Goal: Entertainment & Leisure: Consume media (video, audio)

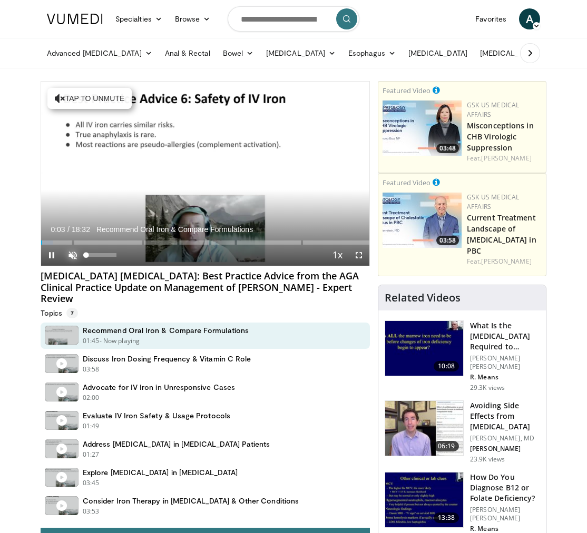
click at [72, 253] on span "Video Player" at bounding box center [72, 255] width 21 height 21
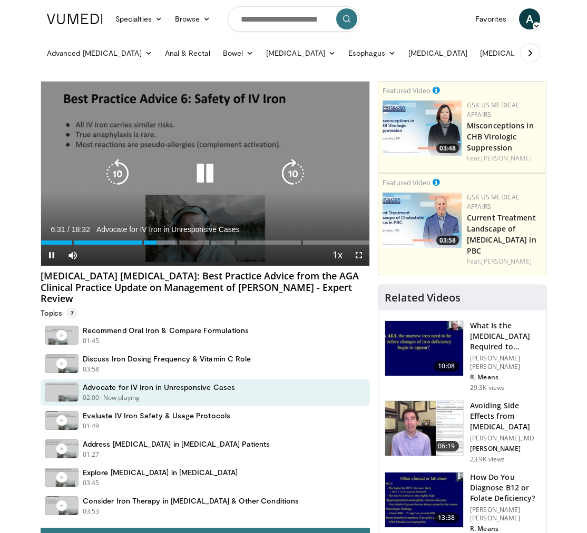
click at [203, 171] on icon "Video Player" at bounding box center [204, 173] width 29 height 29
